Goal: Information Seeking & Learning: Learn about a topic

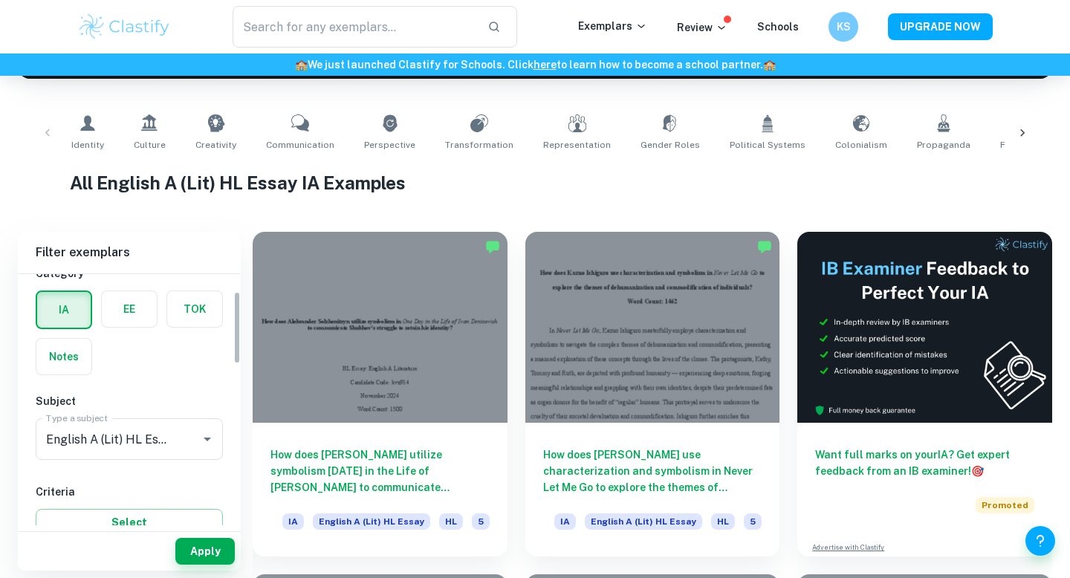
scroll to position [60, 0]
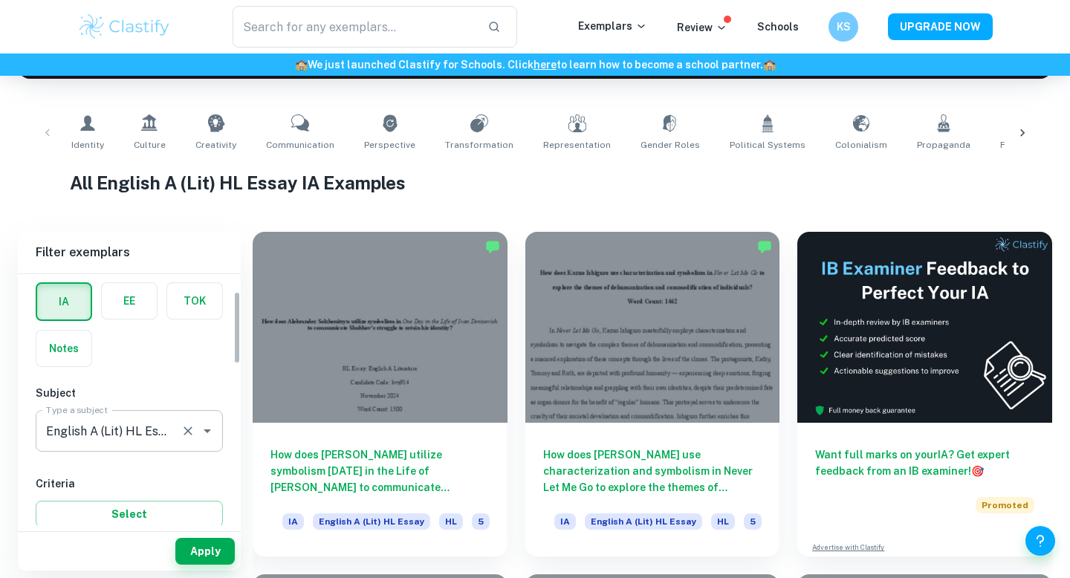
click at [124, 426] on input "English A (Lit) HL Essay" at bounding box center [108, 431] width 132 height 28
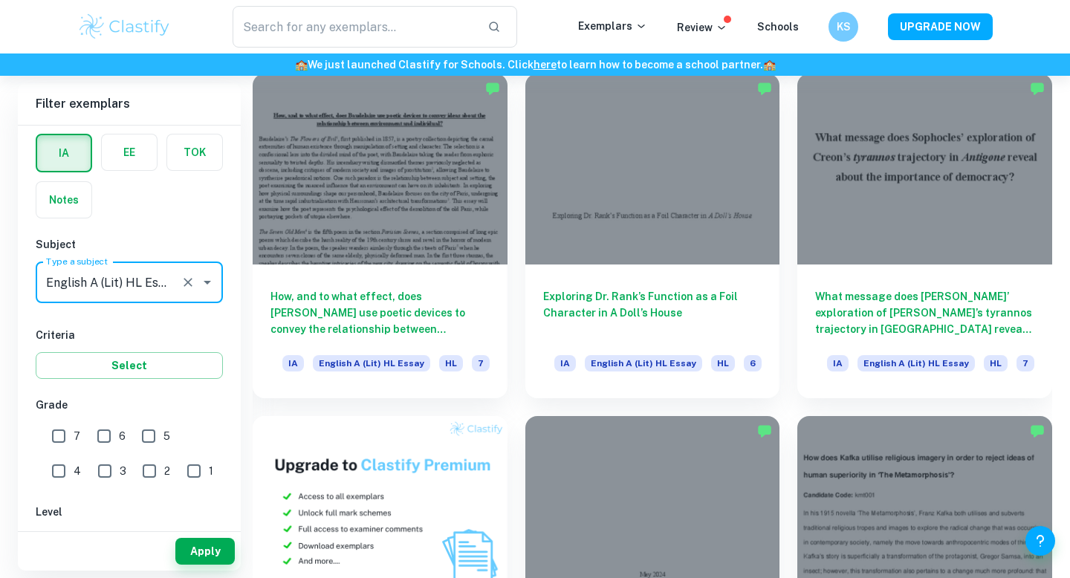
scroll to position [760, 0]
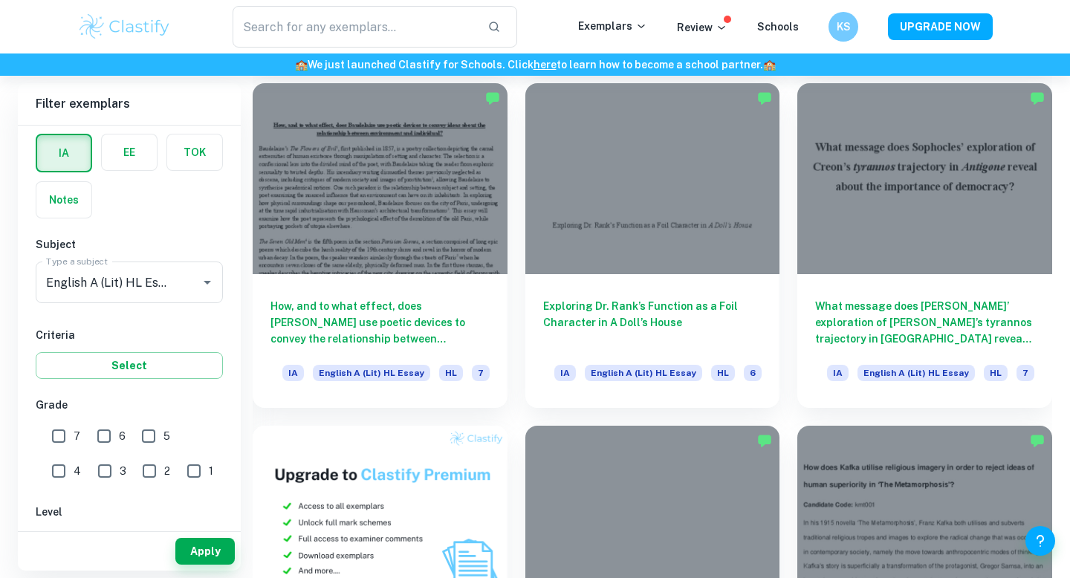
click at [541, 37] on div "​" at bounding box center [375, 27] width 406 height 42
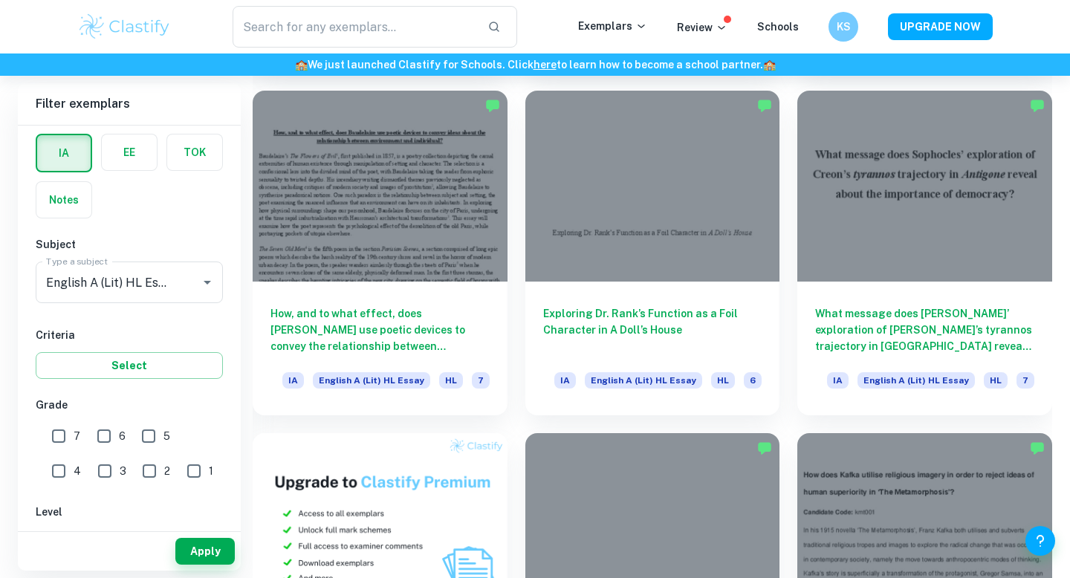
scroll to position [749, 0]
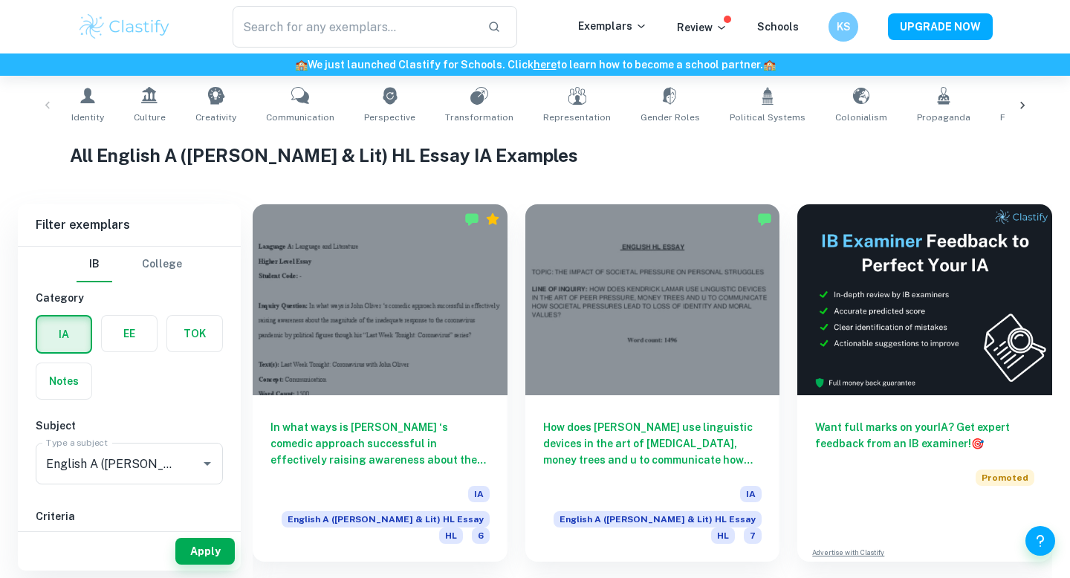
scroll to position [296, 0]
